Goal: Use online tool/utility: Utilize a website feature to perform a specific function

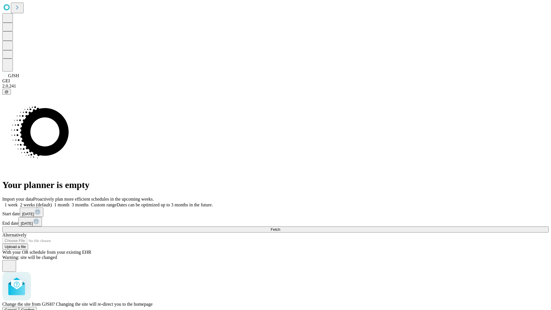
click at [35, 308] on span "Confirm" at bounding box center [27, 310] width 13 height 4
click at [69, 202] on label "1 month" at bounding box center [61, 204] width 18 height 5
click at [280, 227] on span "Fetch" at bounding box center [275, 229] width 9 height 4
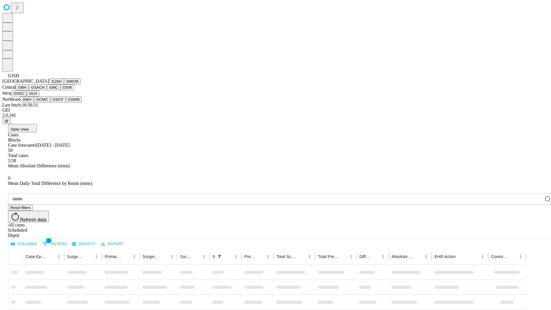
click at [64, 84] on button "GMCM" at bounding box center [72, 81] width 17 height 6
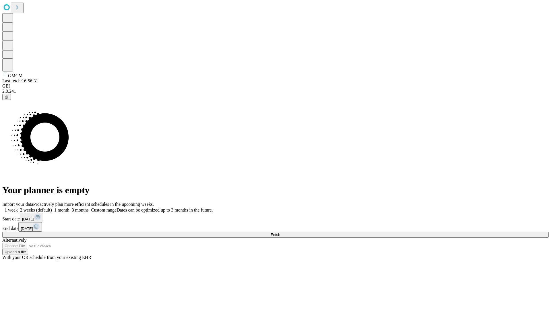
click at [69, 208] on label "1 month" at bounding box center [61, 210] width 18 height 5
click at [280, 233] on span "Fetch" at bounding box center [275, 235] width 9 height 4
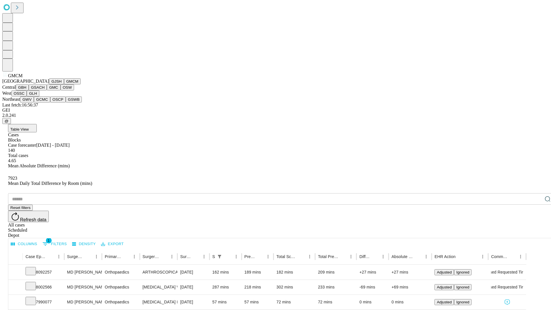
click at [29, 90] on button "GBH" at bounding box center [22, 87] width 13 height 6
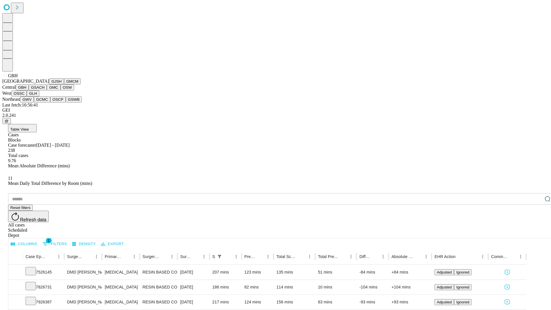
click at [45, 90] on button "GSACH" at bounding box center [38, 87] width 18 height 6
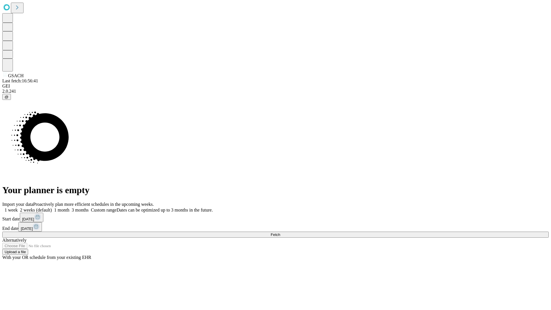
click at [69, 208] on label "1 month" at bounding box center [61, 210] width 18 height 5
click at [280, 233] on span "Fetch" at bounding box center [275, 235] width 9 height 4
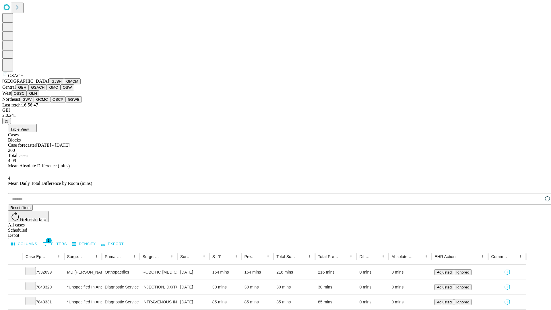
click at [47, 90] on button "GMC" at bounding box center [53, 87] width 13 height 6
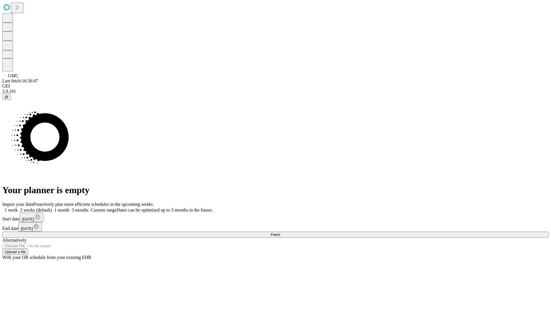
click at [69, 208] on label "1 month" at bounding box center [61, 210] width 18 height 5
click at [280, 233] on span "Fetch" at bounding box center [275, 235] width 9 height 4
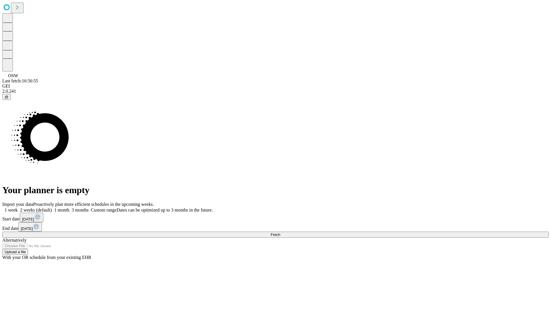
click at [69, 208] on label "1 month" at bounding box center [61, 210] width 18 height 5
click at [280, 233] on span "Fetch" at bounding box center [275, 235] width 9 height 4
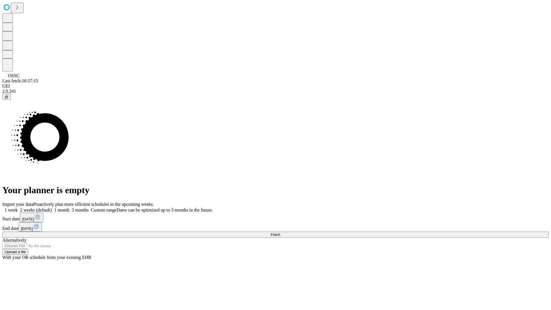
click at [69, 208] on label "1 month" at bounding box center [61, 210] width 18 height 5
click at [280, 233] on span "Fetch" at bounding box center [275, 235] width 9 height 4
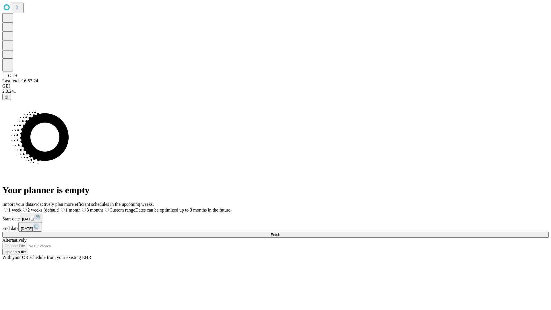
click at [81, 208] on label "1 month" at bounding box center [69, 210] width 21 height 5
click at [280, 233] on span "Fetch" at bounding box center [275, 235] width 9 height 4
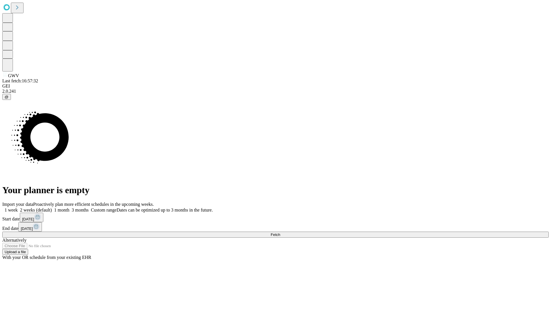
click at [69, 208] on label "1 month" at bounding box center [61, 210] width 18 height 5
click at [280, 233] on span "Fetch" at bounding box center [275, 235] width 9 height 4
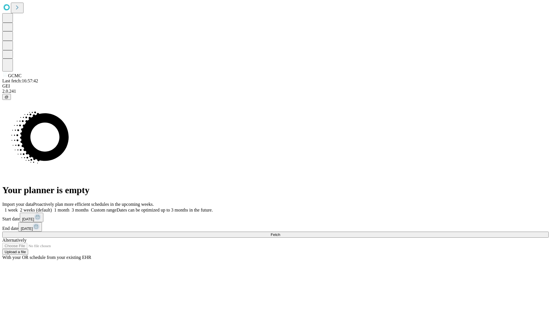
click at [280, 233] on span "Fetch" at bounding box center [275, 235] width 9 height 4
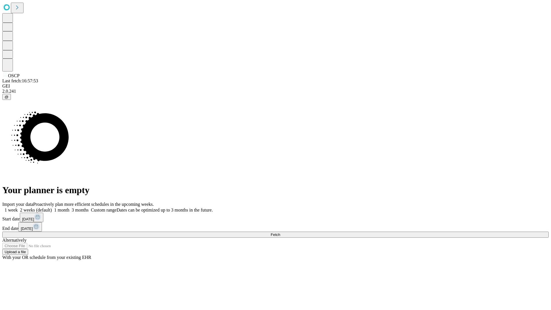
click at [69, 208] on label "1 month" at bounding box center [61, 210] width 18 height 5
click at [280, 233] on span "Fetch" at bounding box center [275, 235] width 9 height 4
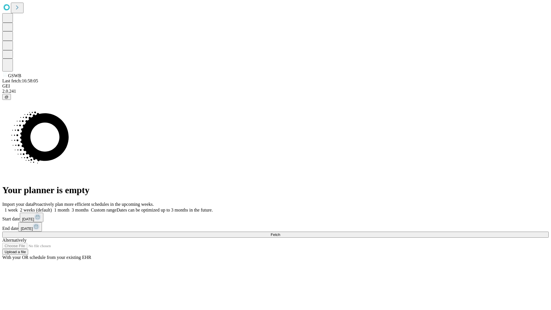
click at [69, 208] on label "1 month" at bounding box center [61, 210] width 18 height 5
click at [280, 233] on span "Fetch" at bounding box center [275, 235] width 9 height 4
